Goal: Find specific page/section: Find specific page/section

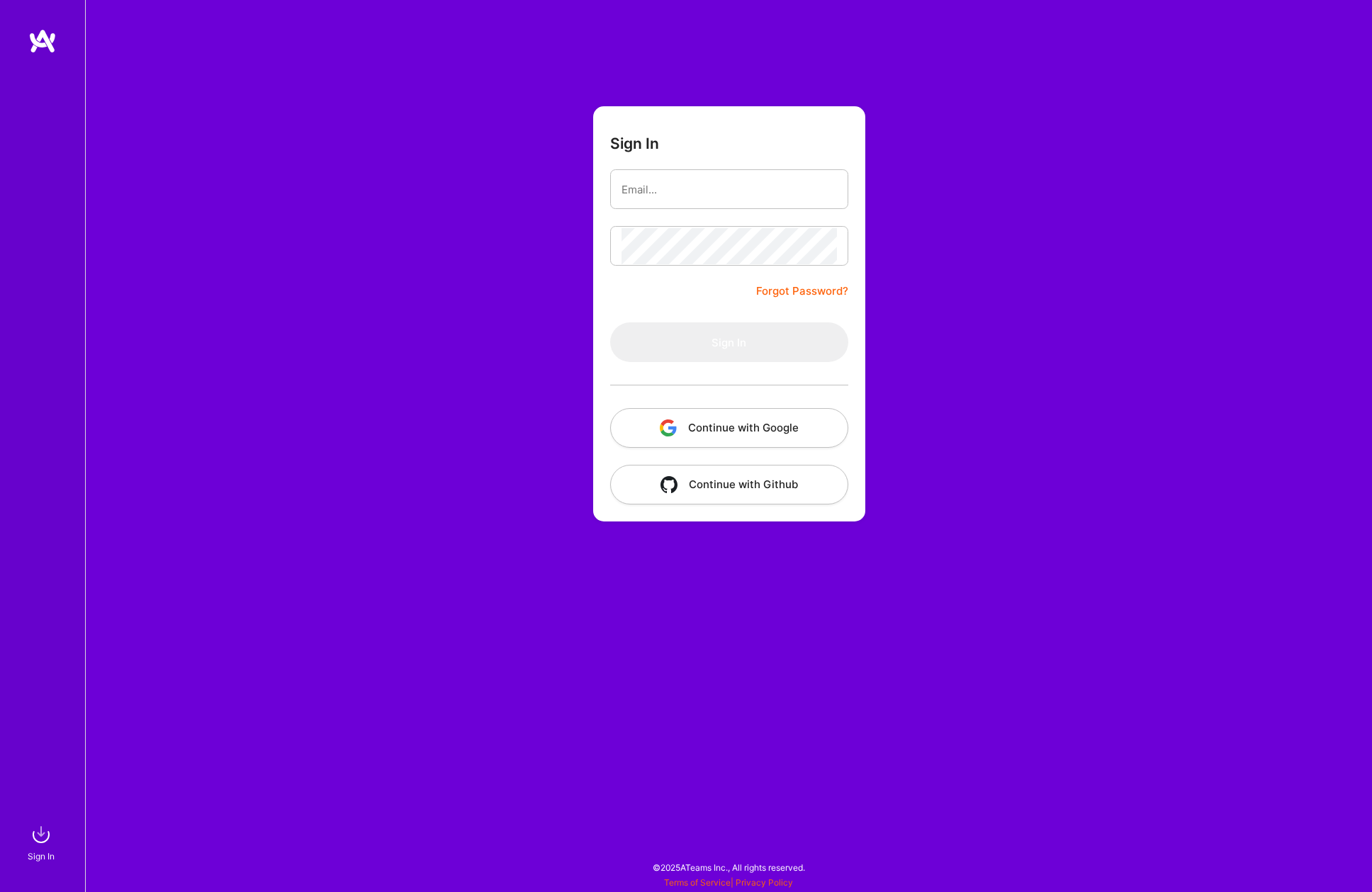
drag, startPoint x: 0, startPoint y: 0, endPoint x: 712, endPoint y: 198, distance: 739.0
click at [710, 197] on input "email" at bounding box center [729, 189] width 215 height 36
type input "[PERSON_NAME][EMAIL_ADDRESS][DOMAIN_NAME]"
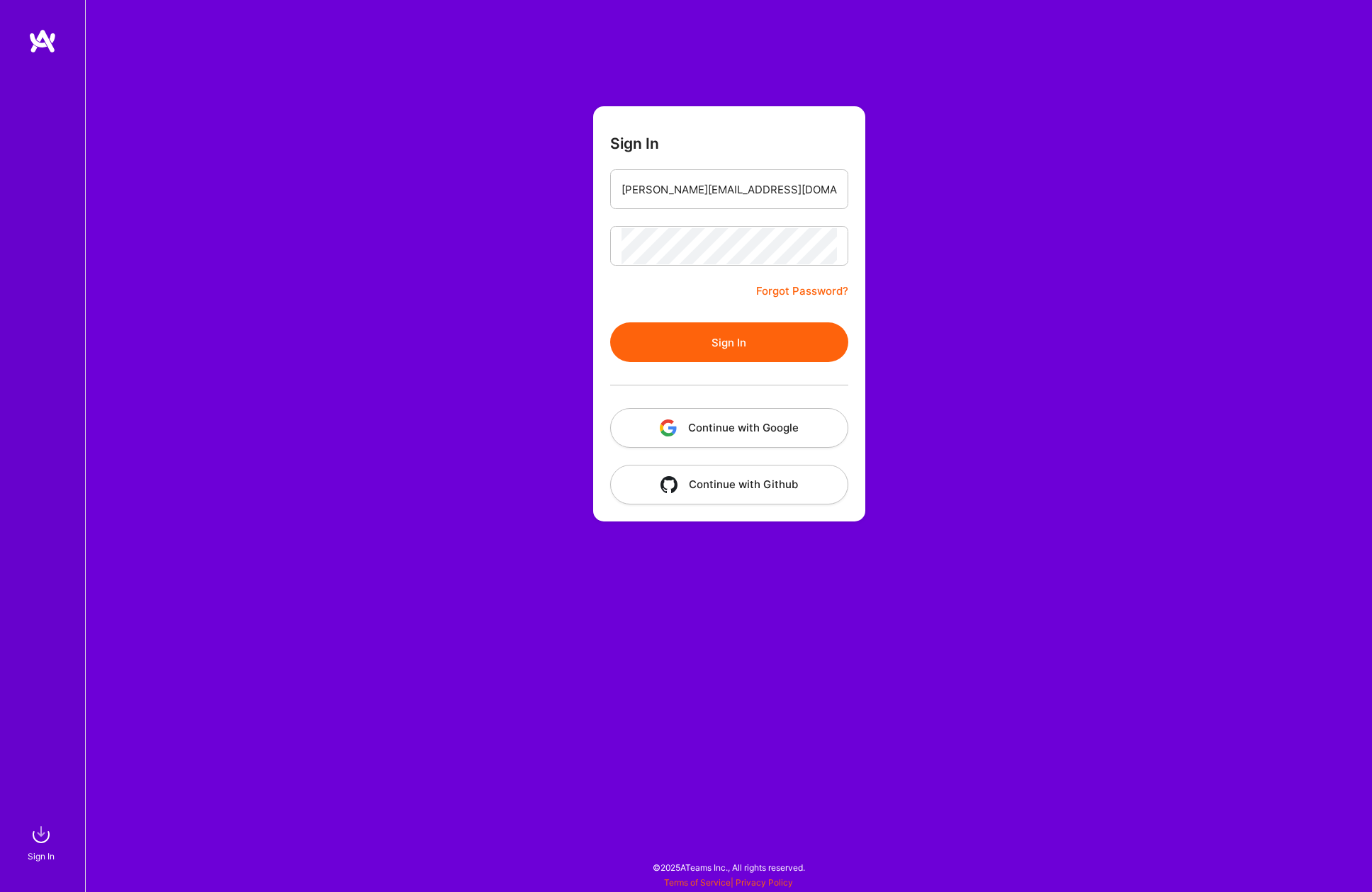
click at [729, 345] on button "Sign In" at bounding box center [729, 342] width 238 height 39
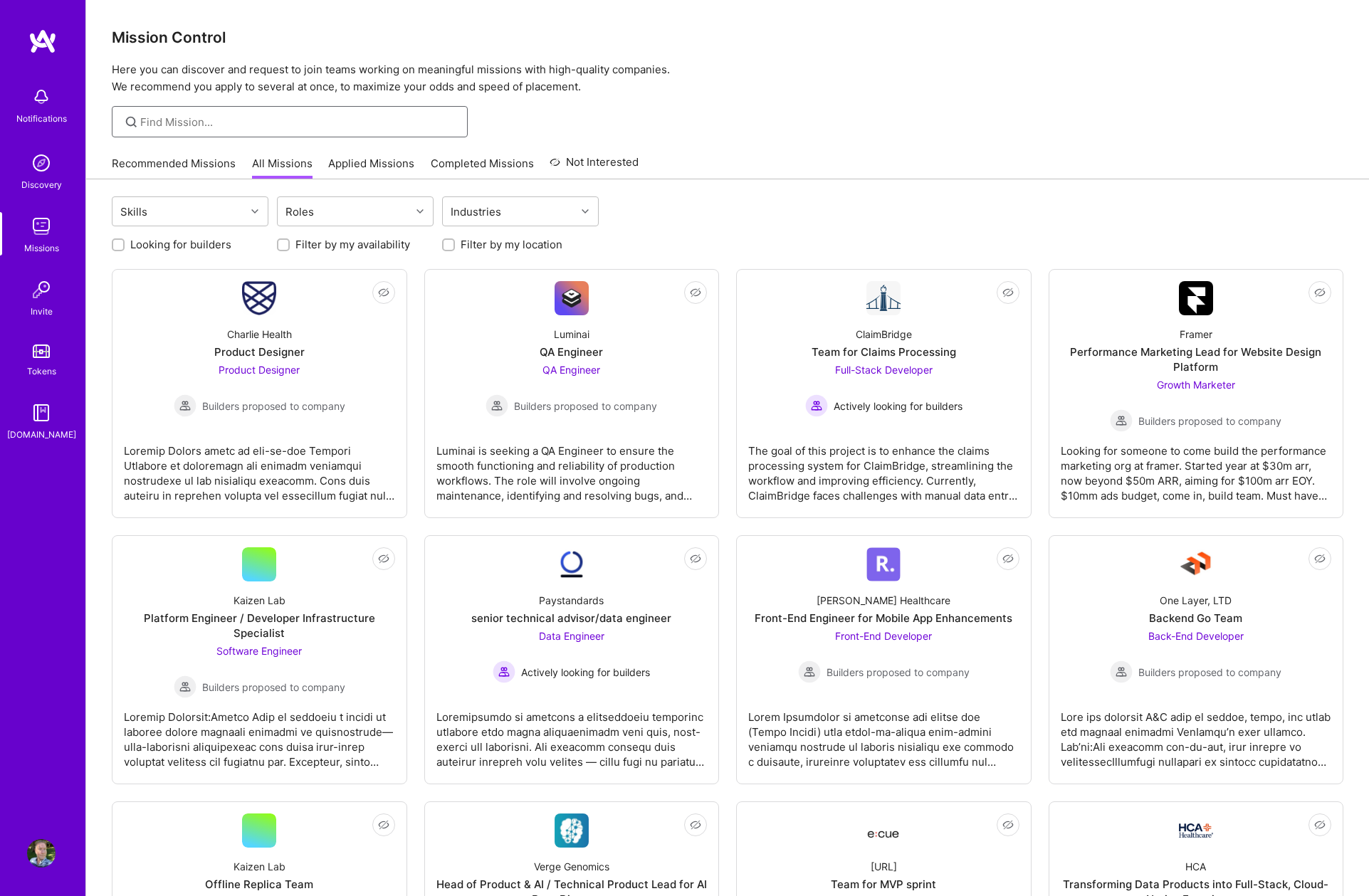
click at [272, 114] on input at bounding box center [299, 122] width 317 height 15
click at [252, 124] on input "ai" at bounding box center [299, 122] width 317 height 15
click at [269, 124] on input "ai" at bounding box center [299, 122] width 317 height 15
click at [126, 123] on icon at bounding box center [132, 122] width 16 height 16
click at [161, 116] on input "ai" at bounding box center [299, 122] width 317 height 15
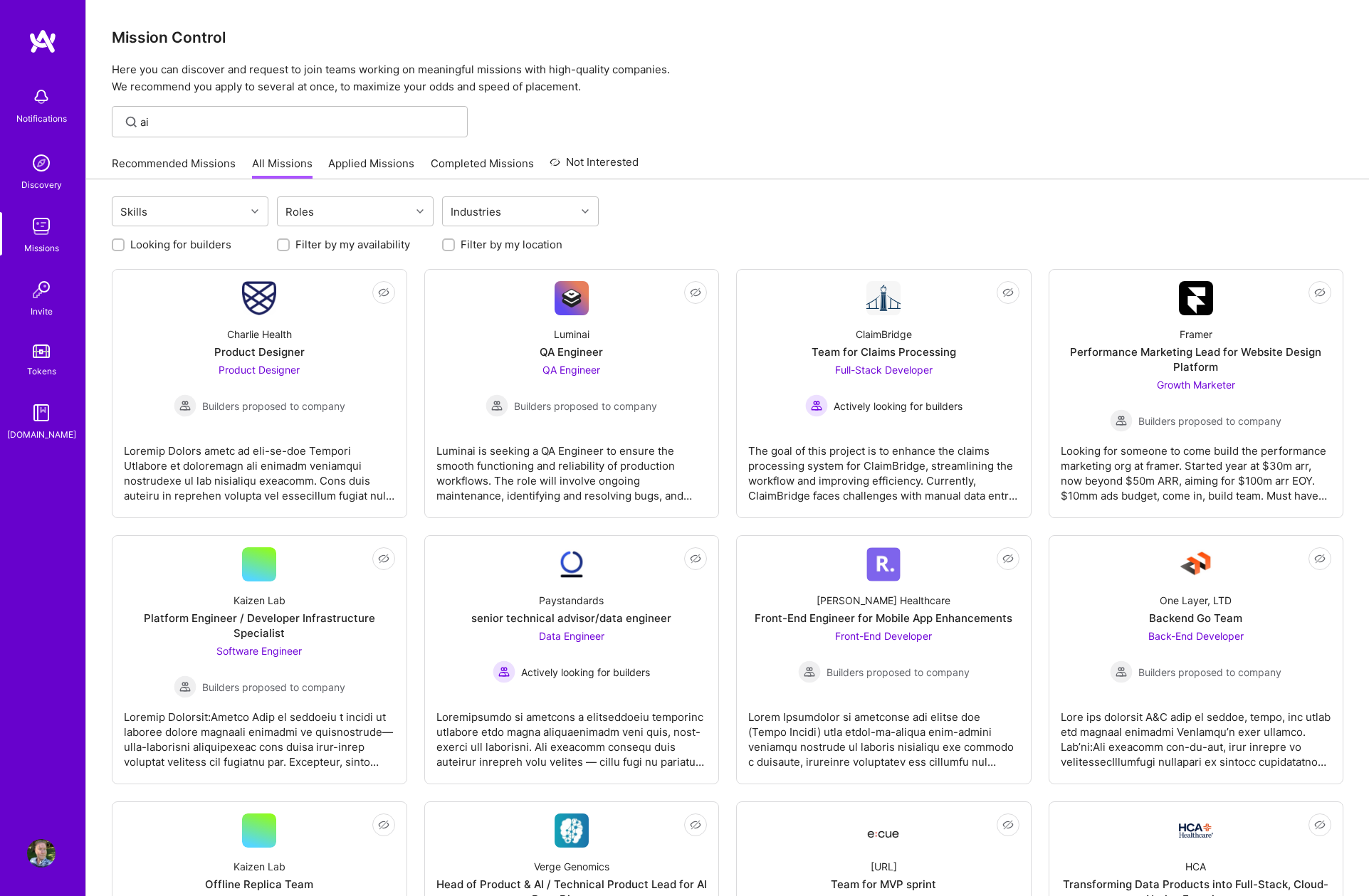
click at [679, 211] on div "Skills Roles Industries" at bounding box center [728, 213] width 1232 height 33
drag, startPoint x: 185, startPoint y: 120, endPoint x: 128, endPoint y: 120, distance: 57.0
click at [128, 120] on div "ai" at bounding box center [289, 122] width 356 height 32
click at [147, 124] on input "prmpt" at bounding box center [299, 122] width 317 height 15
type input "prompt"
